Goal: Find specific page/section: Find specific page/section

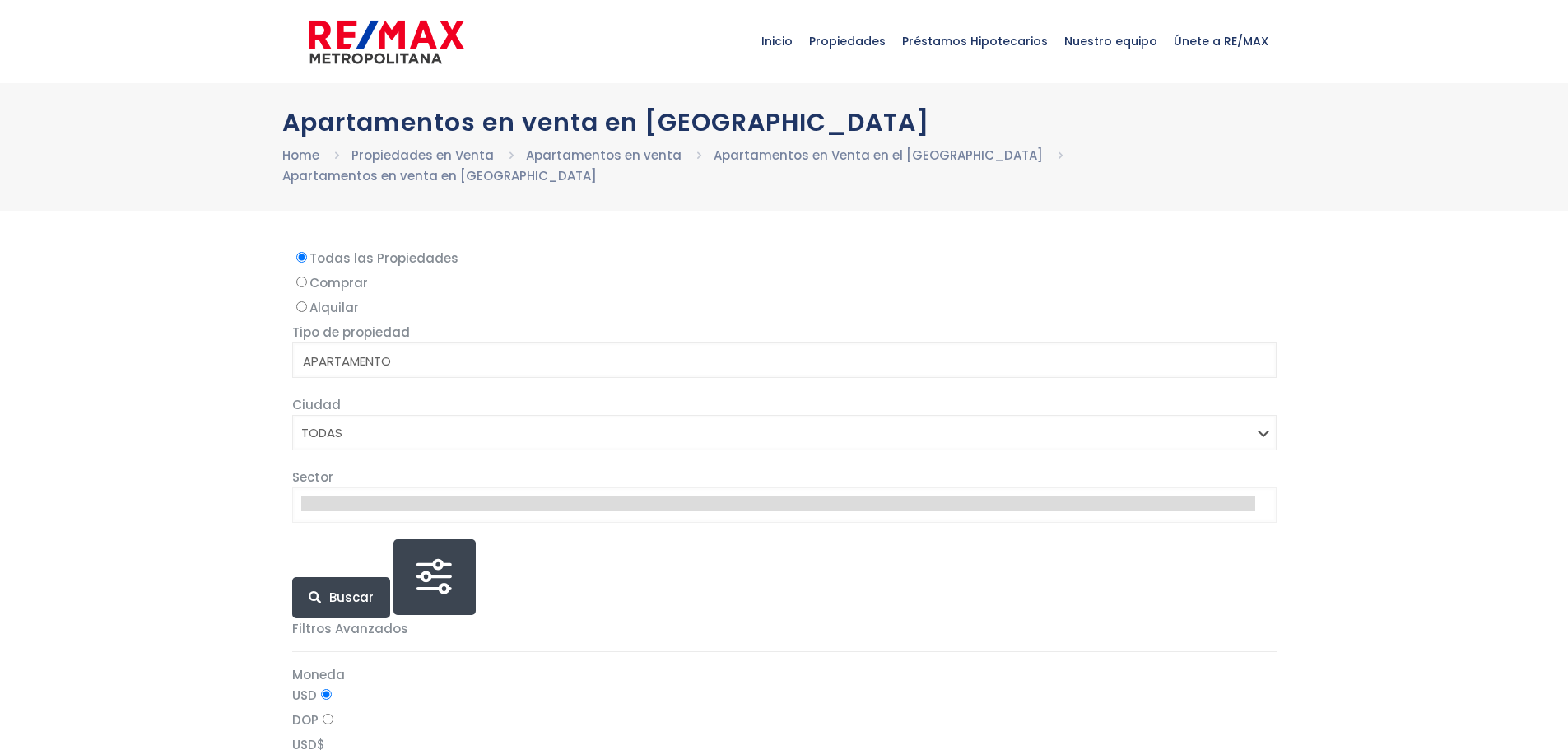
select select
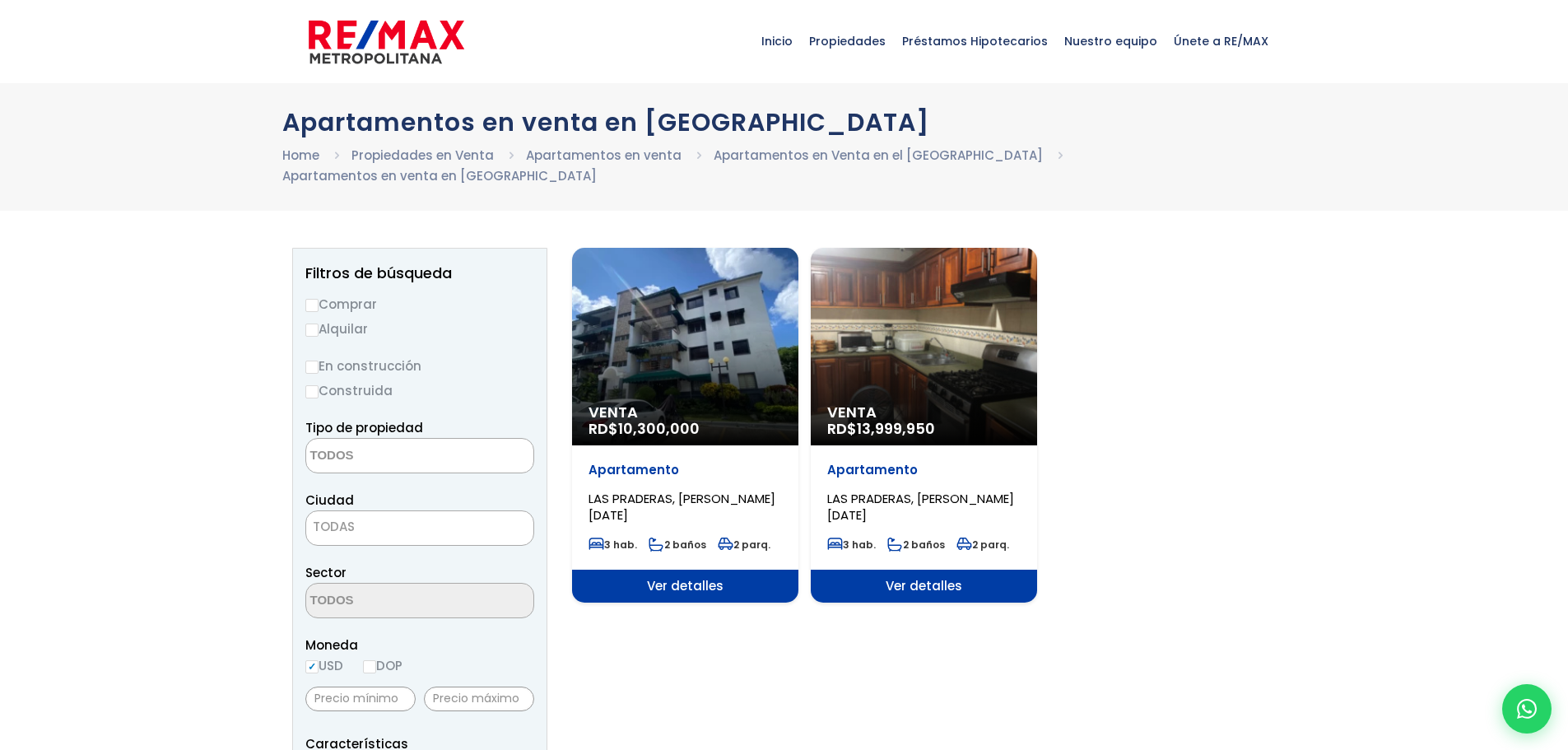
click at [937, 356] on div "Venta RD$ 13,999,950" at bounding box center [924, 346] width 227 height 198
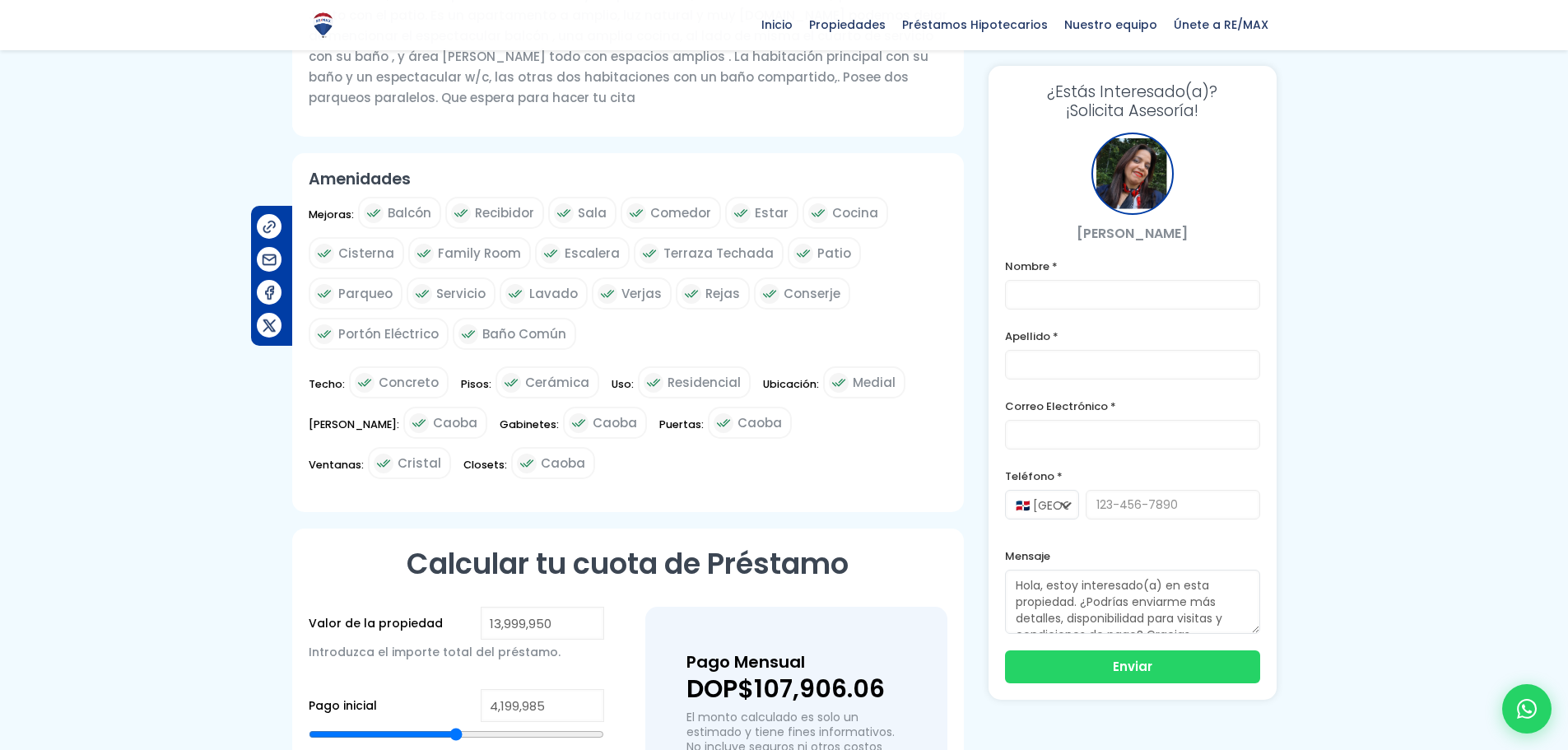
scroll to position [906, 0]
